Goal: Task Accomplishment & Management: Use online tool/utility

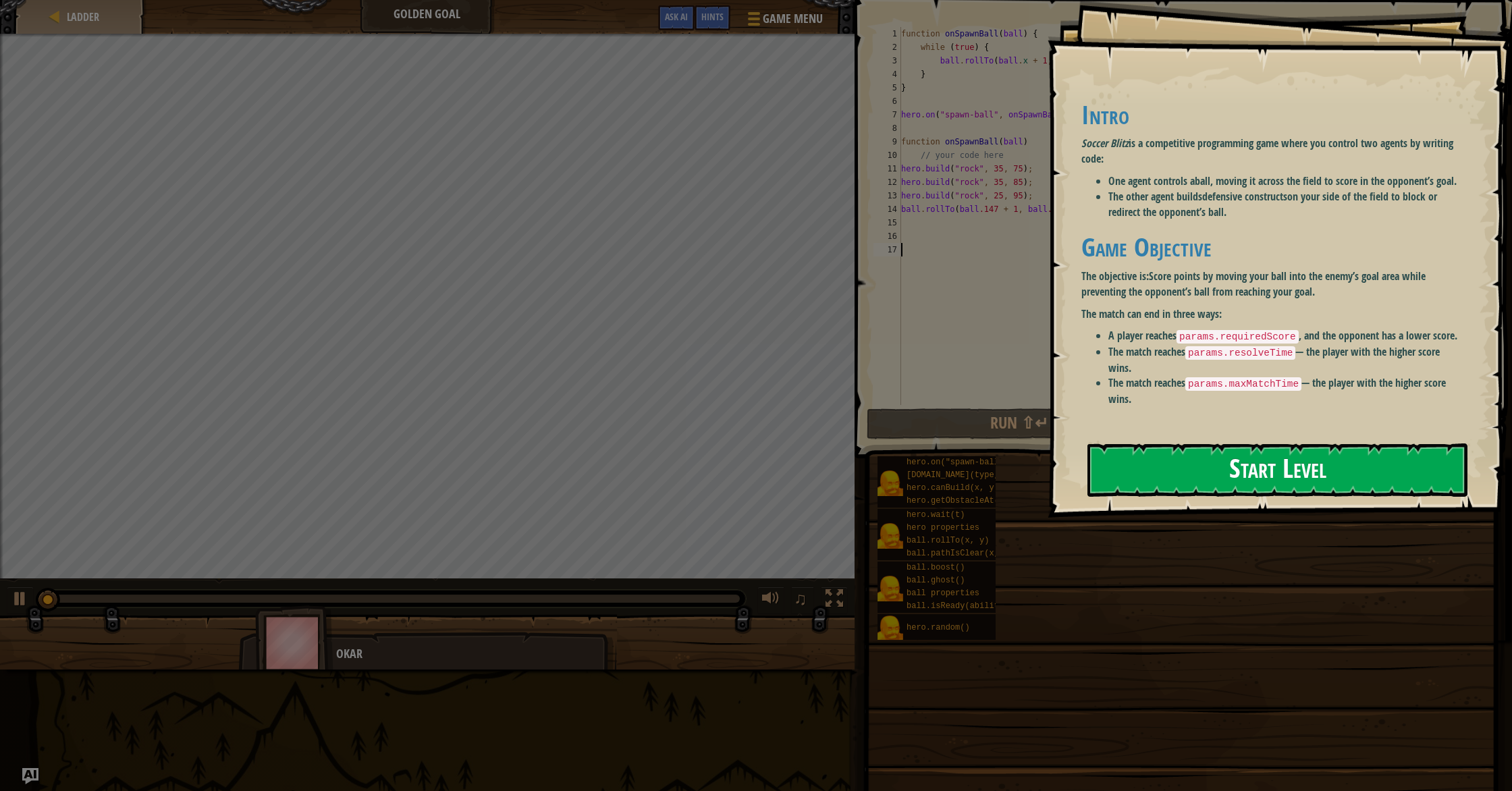
click at [1384, 448] on button "Start Level" at bounding box center [1277, 470] width 380 height 53
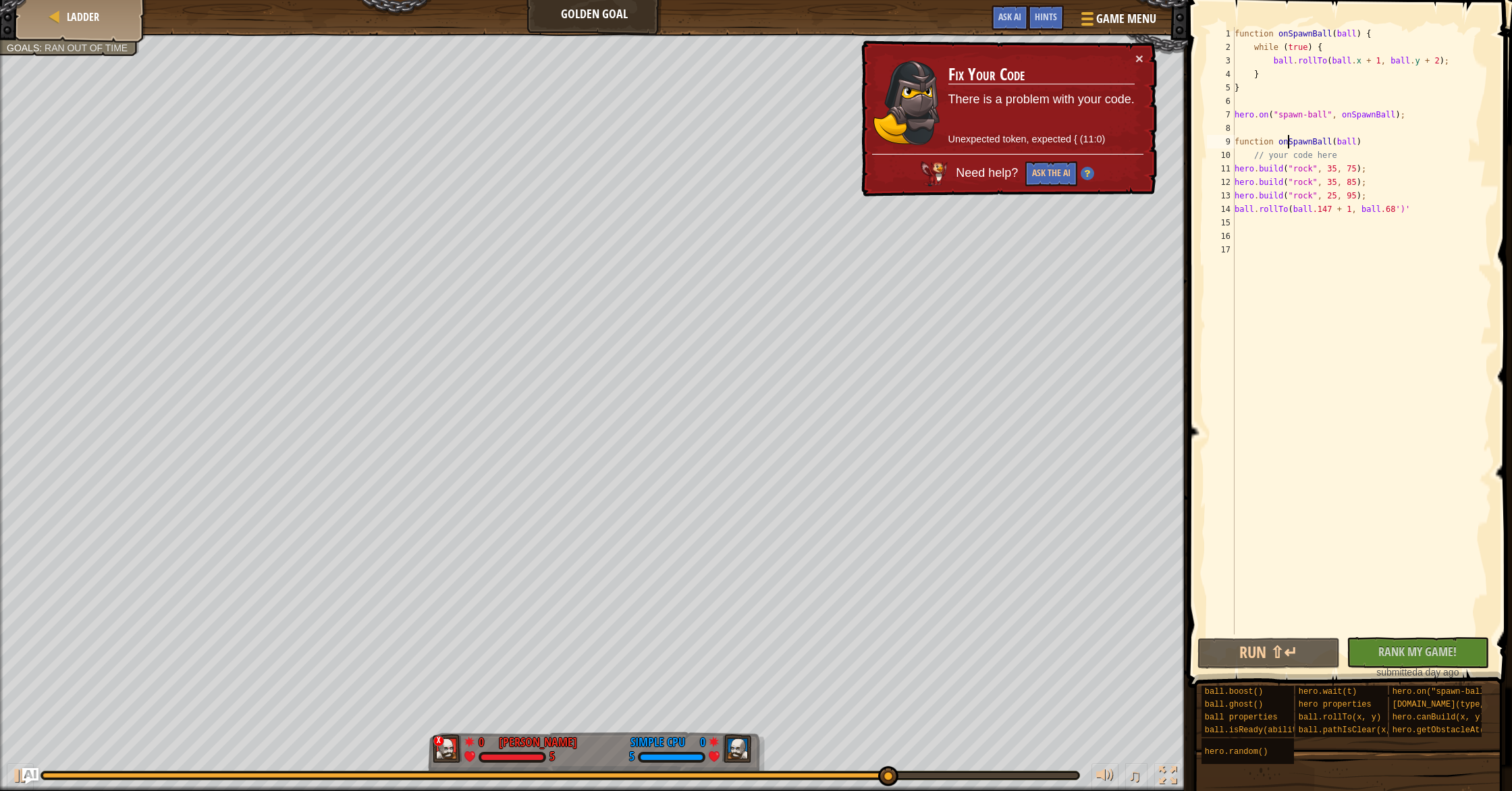
drag, startPoint x: 1287, startPoint y: 144, endPoint x: 1321, endPoint y: 140, distance: 34.2
click at [1288, 144] on div "function onSpawnBall ( ball ) { while ( true ) { ball . rollTo ( ball . x + 1 ,…" at bounding box center [1361, 344] width 260 height 634
click at [1349, 152] on div "hero. on ("spawn-ball", f) press enter her o .ra n dom() press enter her o .ca …" at bounding box center [1402, 190] width 255 height 81
type textarea "}(ball)"
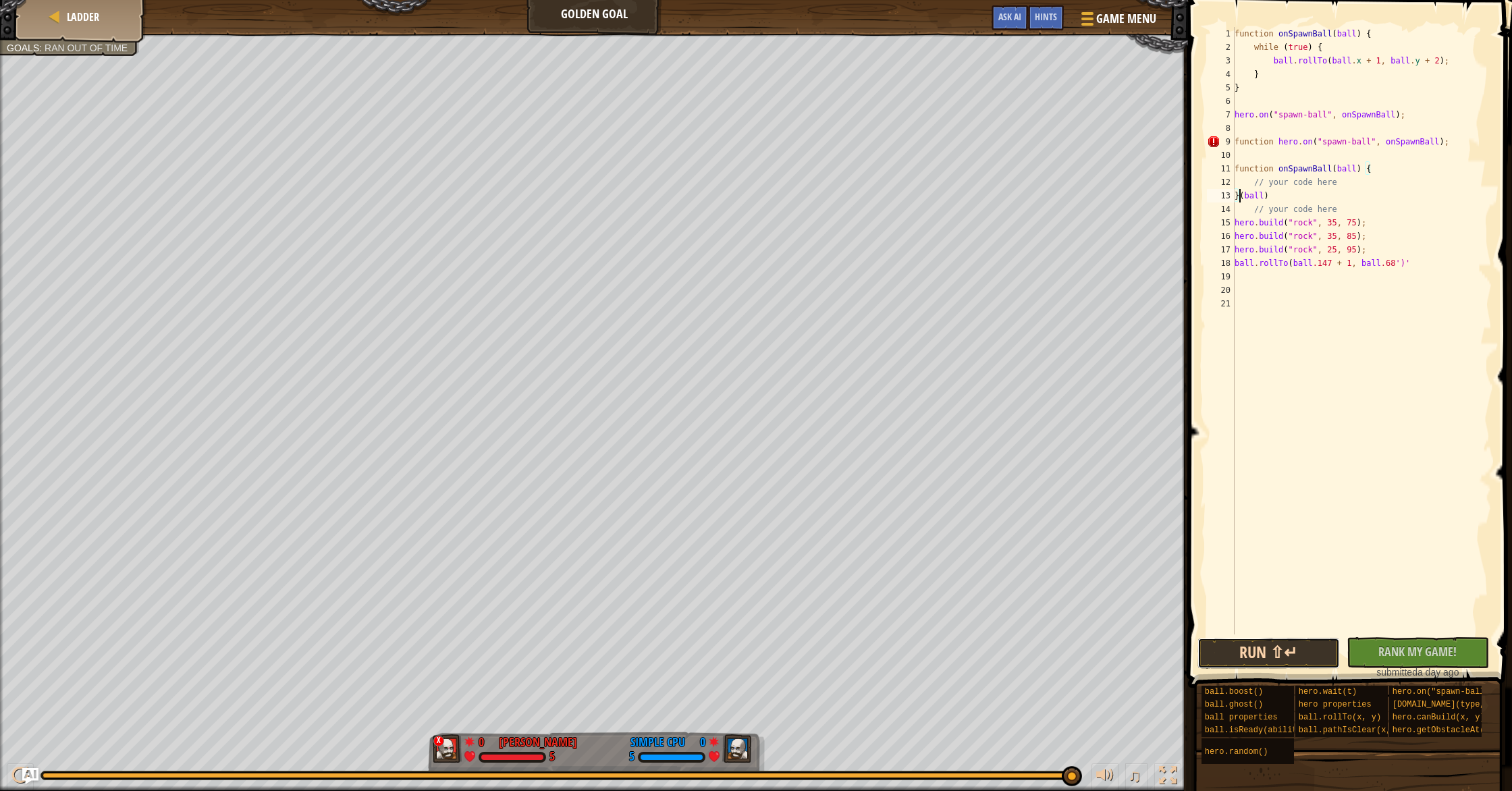
click at [1308, 661] on button "Run ⇧↵" at bounding box center [1268, 654] width 143 height 31
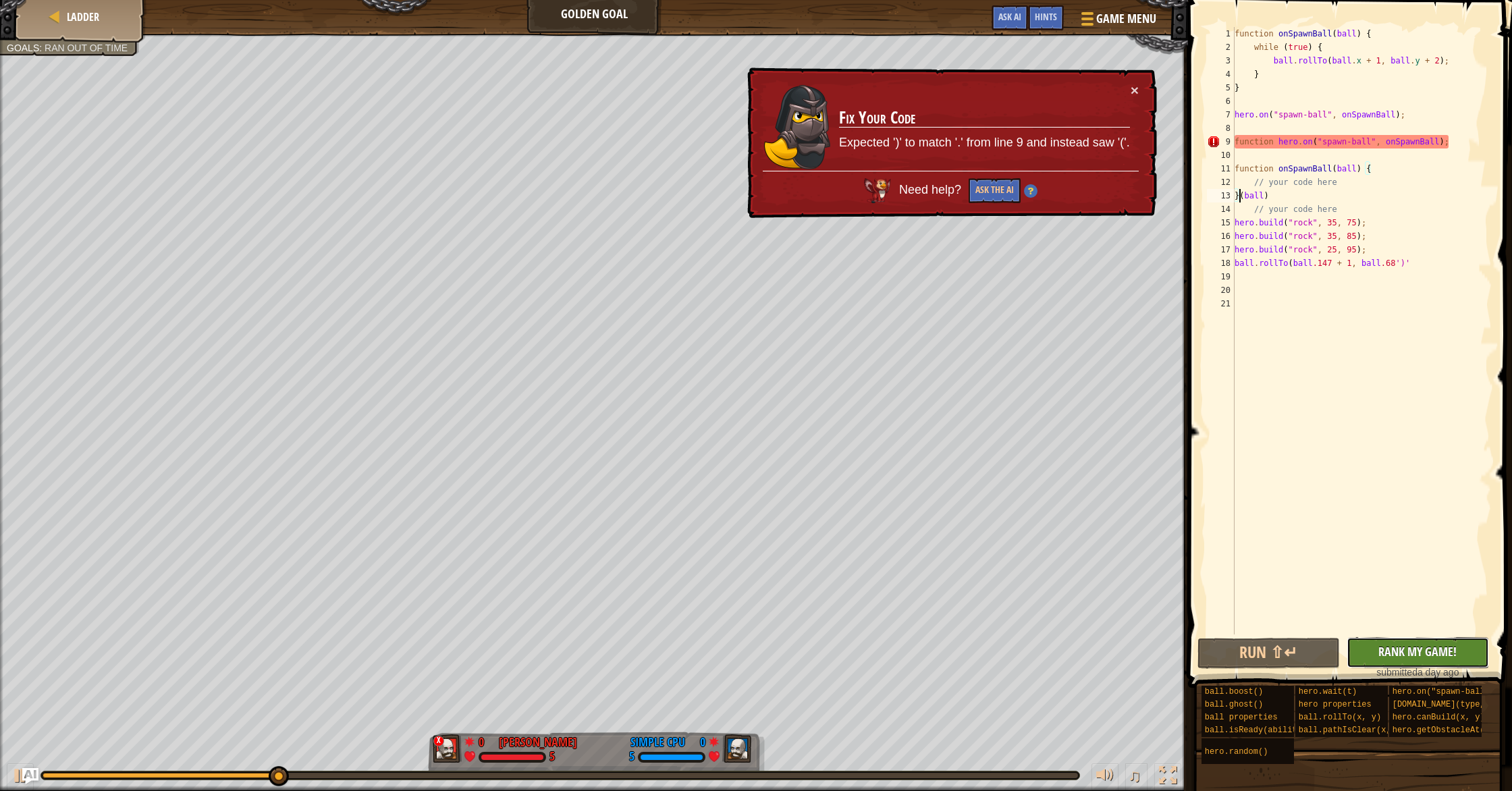
click at [1405, 652] on span "Rank My Game!" at bounding box center [1417, 651] width 78 height 17
click at [1128, 760] on div "♫" at bounding box center [593, 772] width 1188 height 41
